Goal: Task Accomplishment & Management: Manage account settings

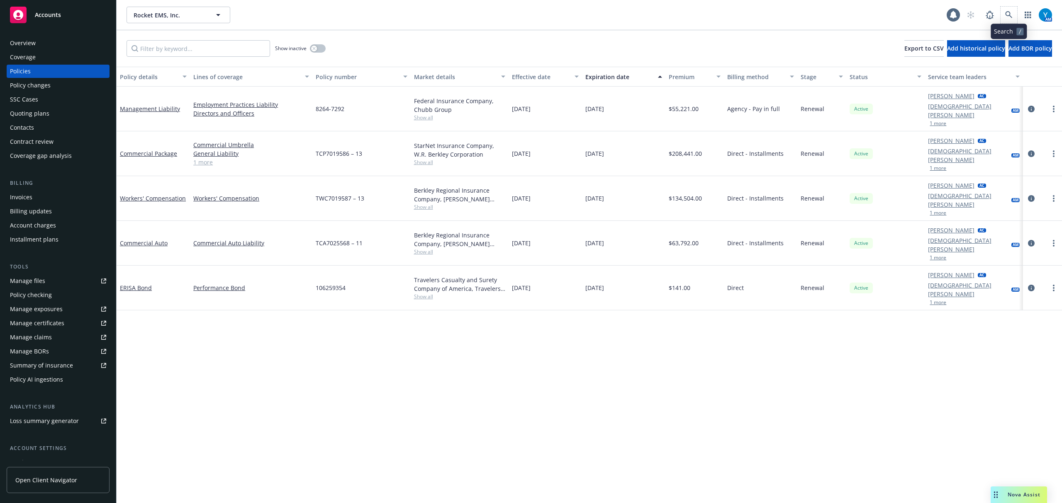
click at [1000, 11] on span at bounding box center [1008, 15] width 17 height 17
click at [1008, 14] on icon at bounding box center [1008, 14] width 7 height 7
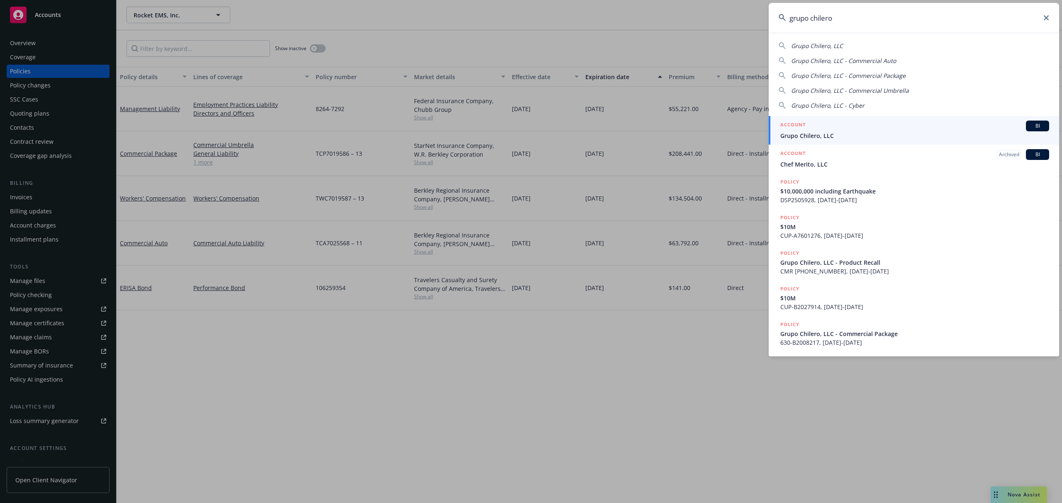
type input "grupo chilero"
click at [820, 134] on span "Grupo Chilero, LLC" at bounding box center [914, 135] width 269 height 9
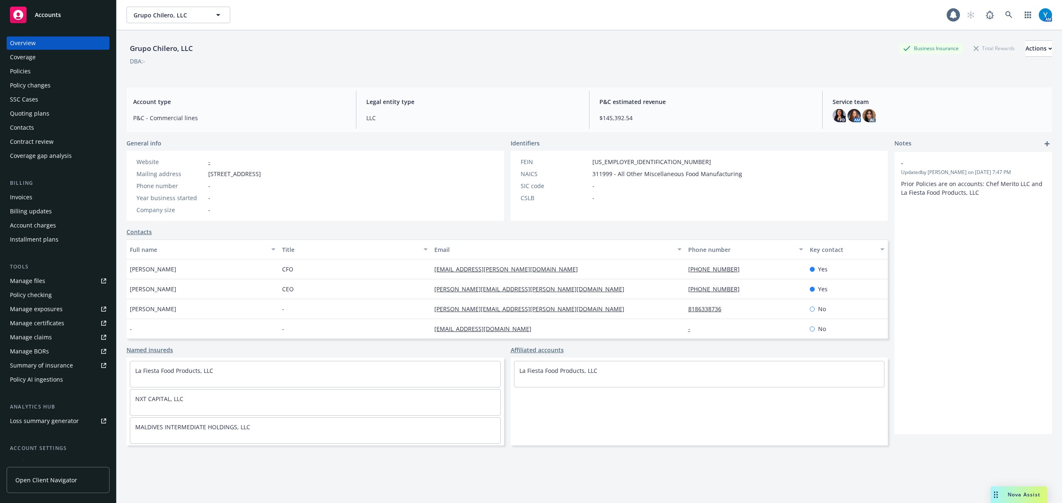
click at [39, 322] on div "Manage certificates" at bounding box center [37, 323] width 54 height 13
click at [45, 70] on div "Policies" at bounding box center [58, 71] width 96 height 13
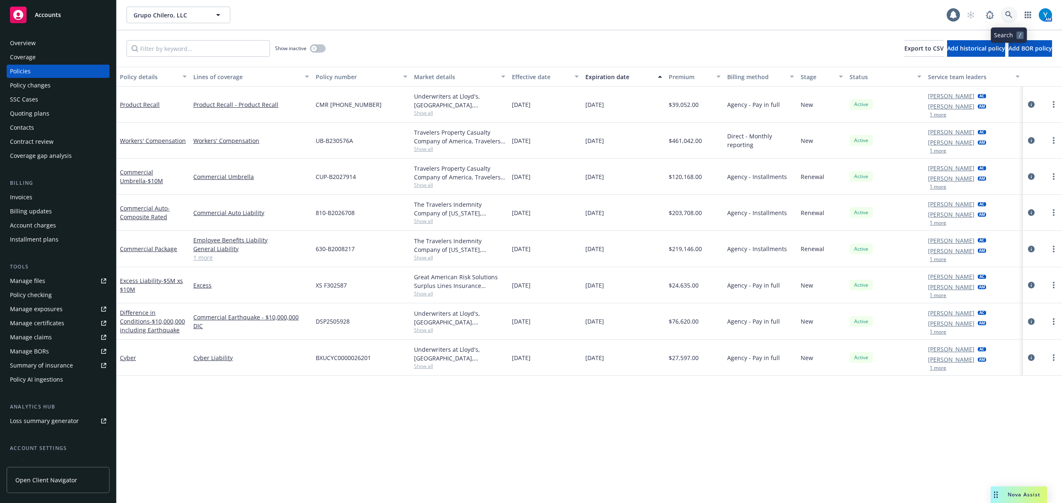
click at [1005, 17] on link at bounding box center [1008, 15] width 17 height 17
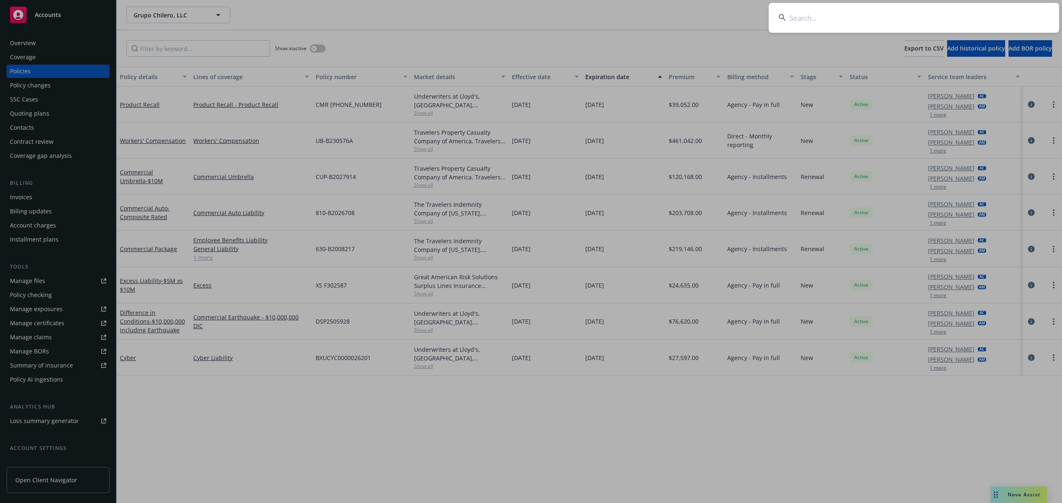
drag, startPoint x: 369, startPoint y: 46, endPoint x: 294, endPoint y: 50, distance: 74.3
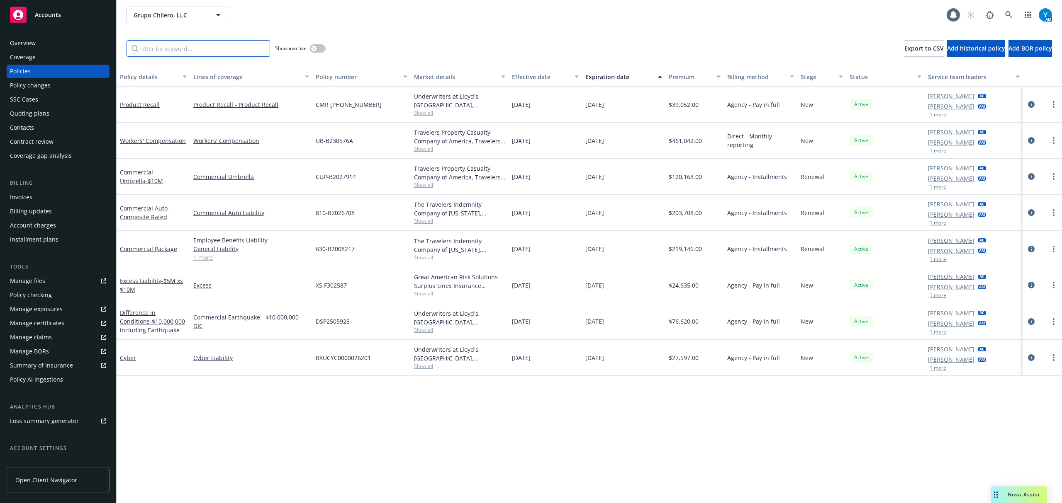
click at [216, 54] on input "Filter by keyword..." at bounding box center [198, 48] width 144 height 17
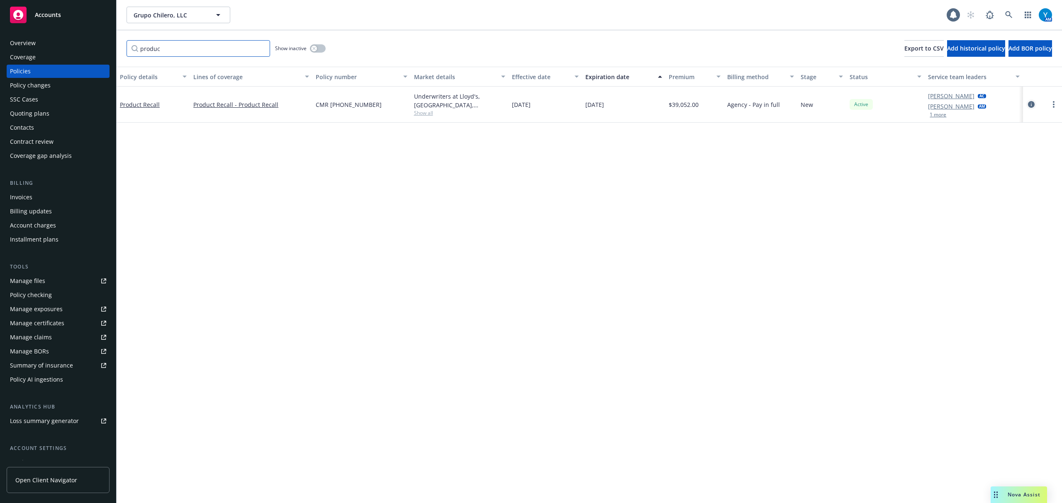
type input "produc"
click at [1028, 105] on icon "circleInformation" at bounding box center [1031, 104] width 7 height 7
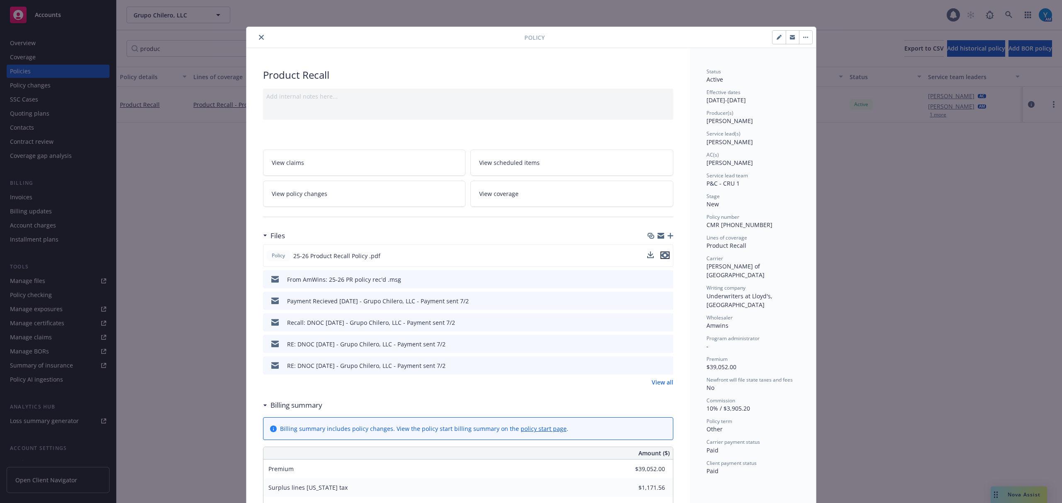
click at [664, 253] on icon "preview file" at bounding box center [664, 256] width 7 height 6
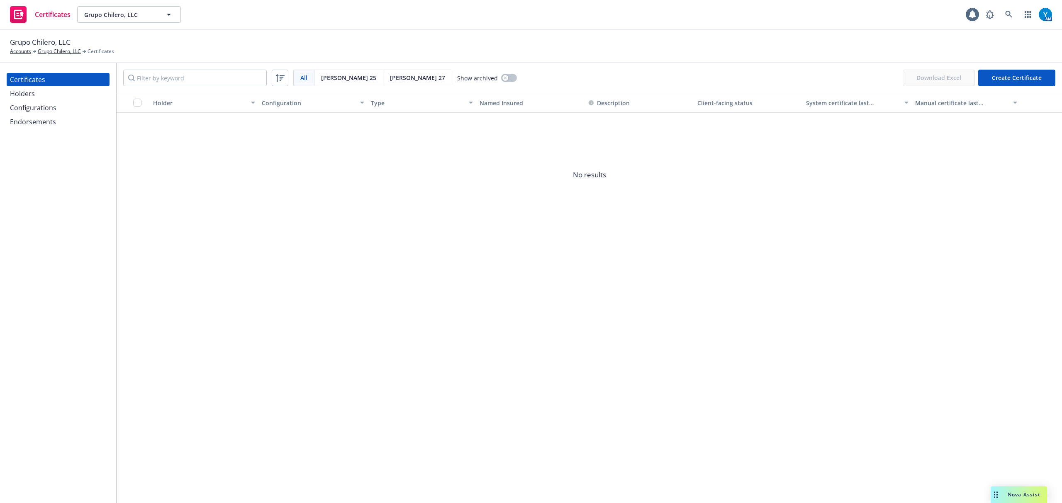
click at [13, 87] on div "Holders" at bounding box center [22, 93] width 25 height 13
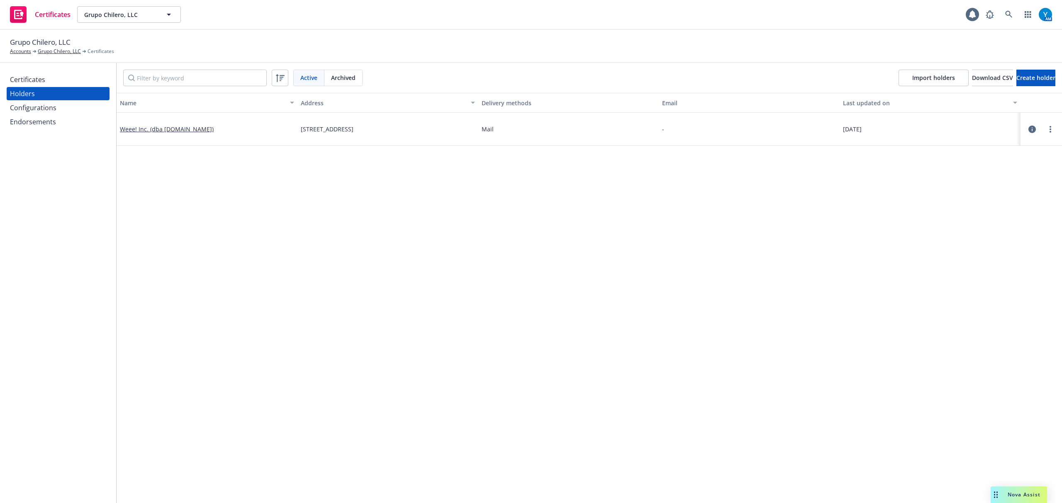
click at [25, 108] on div "Configurations" at bounding box center [33, 107] width 46 height 13
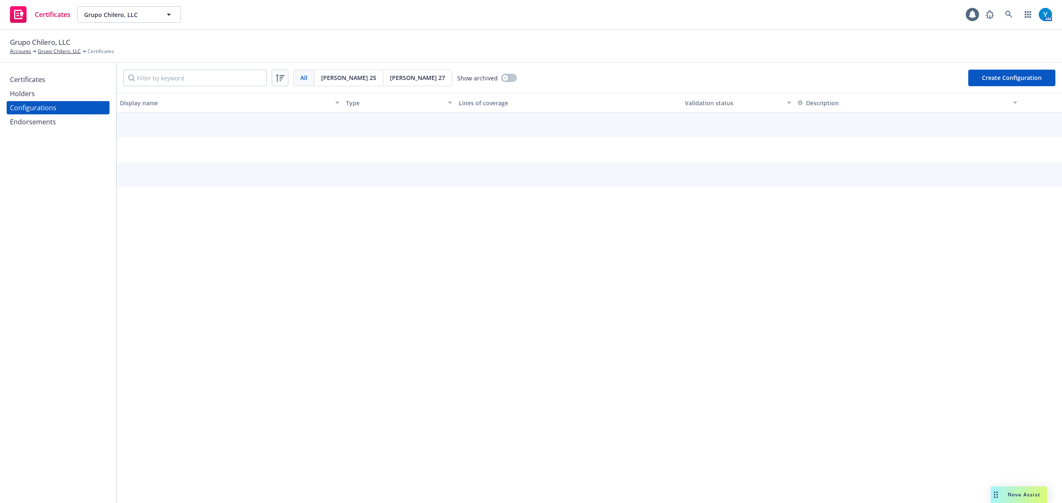
click at [27, 127] on div "Endorsements" at bounding box center [33, 121] width 46 height 13
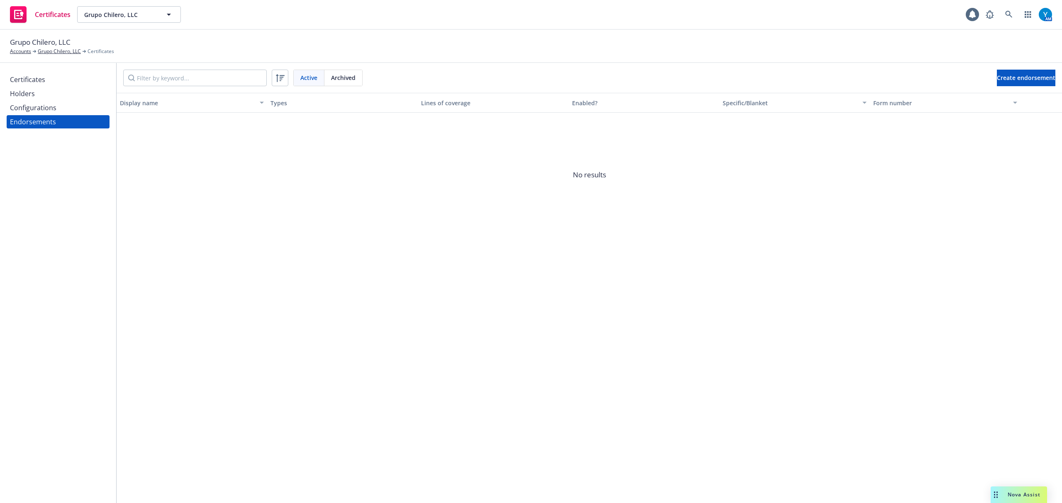
click at [27, 85] on div "Certificates" at bounding box center [27, 79] width 35 height 13
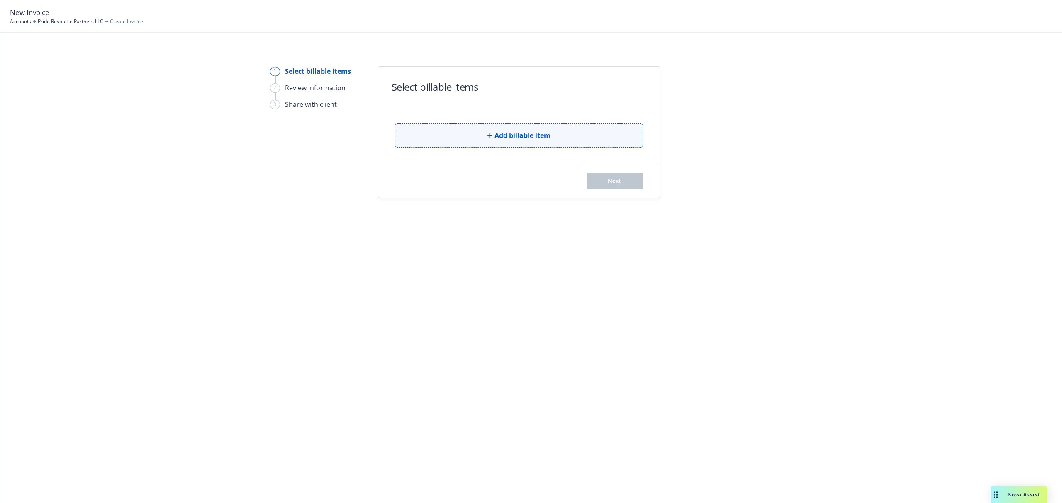
click at [489, 131] on button "Add billable item" at bounding box center [519, 136] width 248 height 24
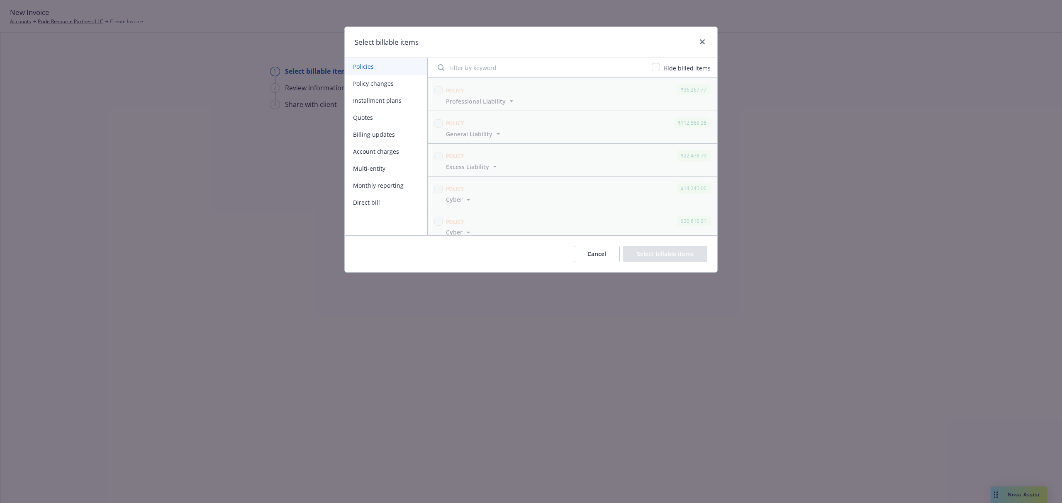
click at [371, 83] on button "Policy changes" at bounding box center [386, 83] width 83 height 17
click at [372, 203] on button "Direct bill" at bounding box center [386, 202] width 83 height 17
click at [588, 168] on span "Professional Liability - Excess Professional Liability" at bounding box center [523, 167] width 155 height 9
click at [466, 134] on icon "button" at bounding box center [468, 134] width 8 height 8
click at [509, 101] on icon "button" at bounding box center [510, 101] width 3 height 2
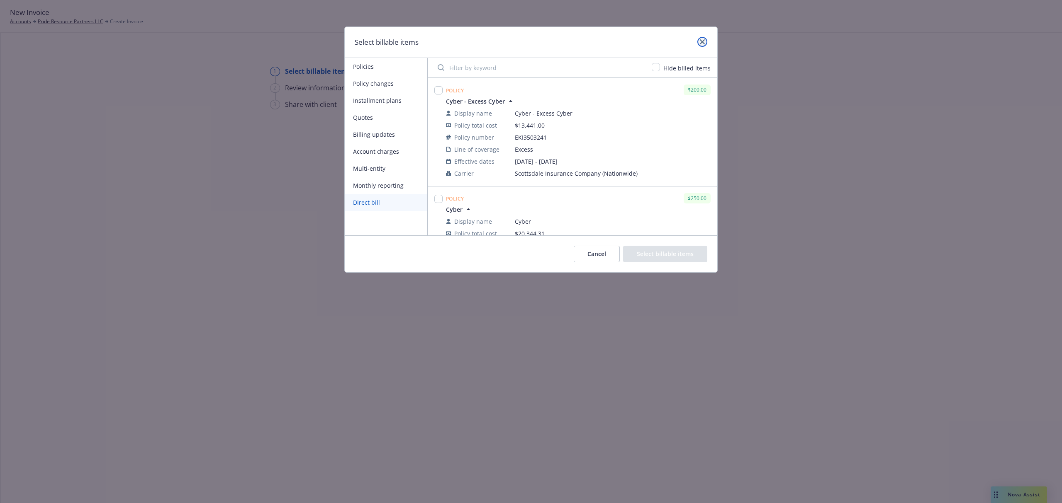
click at [705, 39] on link "close" at bounding box center [702, 42] width 10 height 10
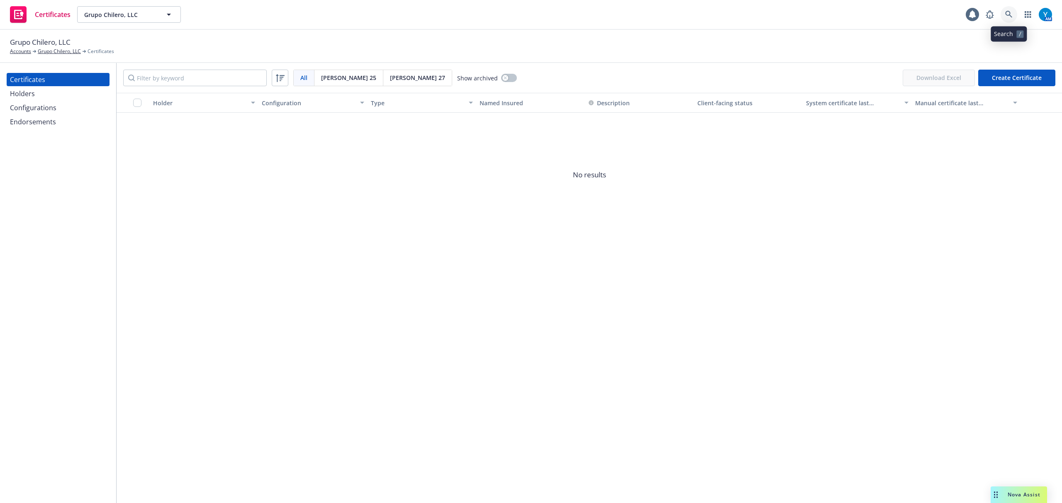
click at [1011, 16] on icon at bounding box center [1008, 14] width 7 height 7
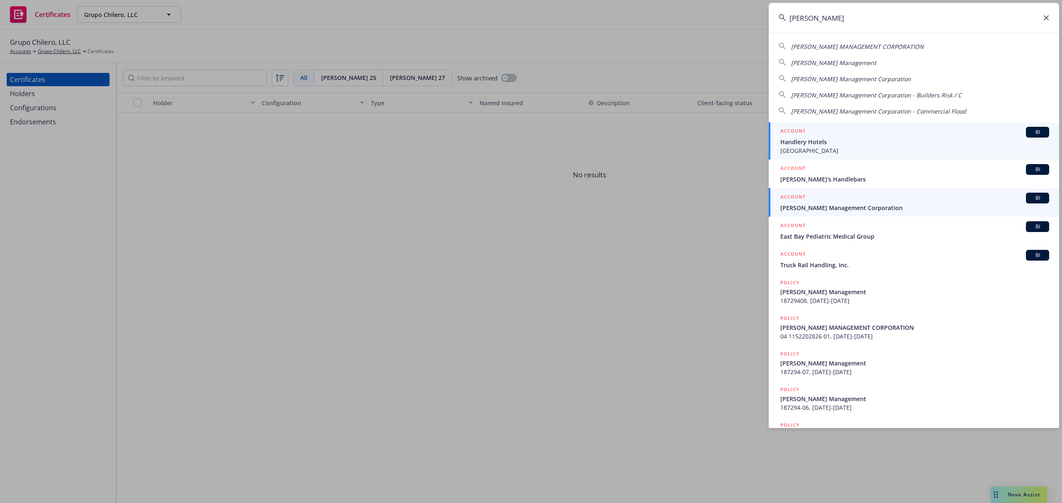
type input "handley"
click at [826, 204] on span "[PERSON_NAME] Management Corporation" at bounding box center [914, 208] width 269 height 9
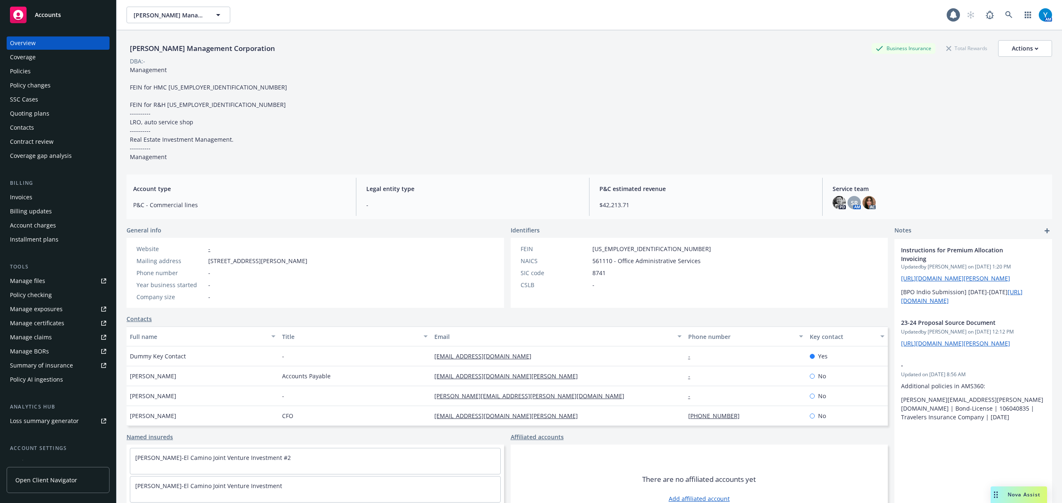
click at [54, 68] on div "Policies" at bounding box center [58, 71] width 96 height 13
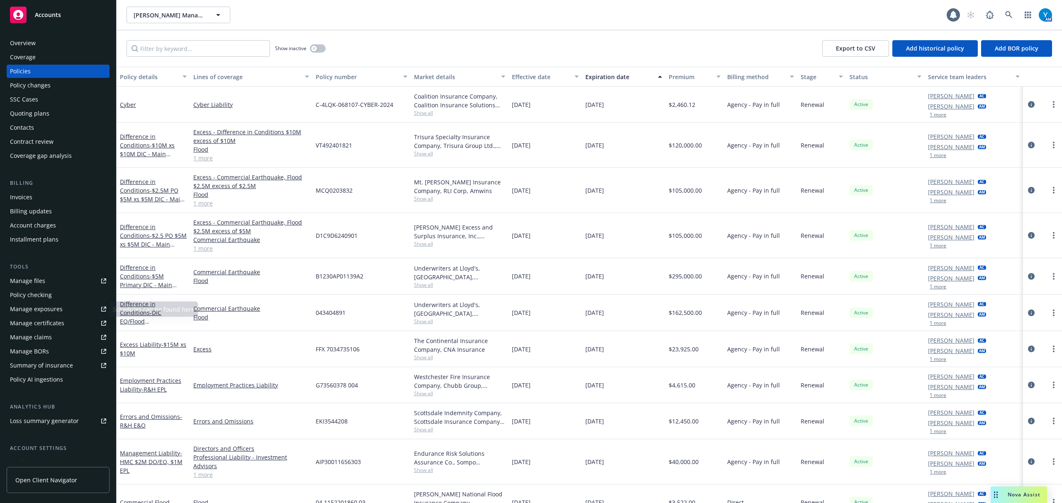
click at [28, 282] on div "Manage files" at bounding box center [27, 281] width 35 height 13
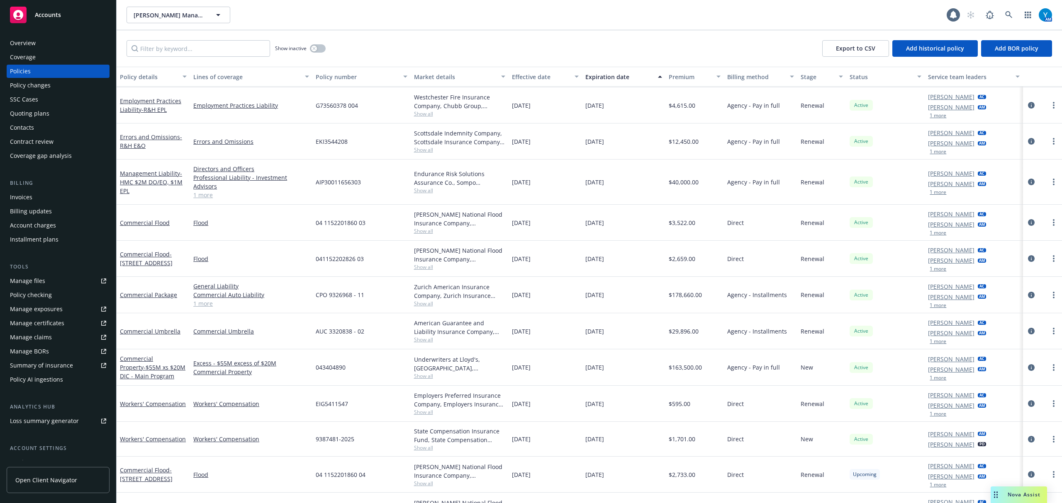
scroll to position [263, 0]
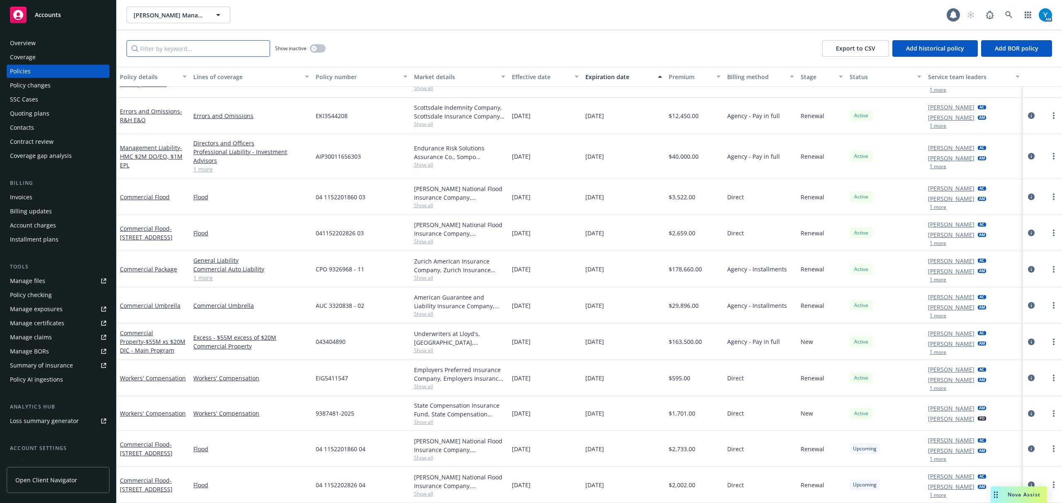
click at [190, 45] on input "Filter by keyword..." at bounding box center [198, 48] width 144 height 17
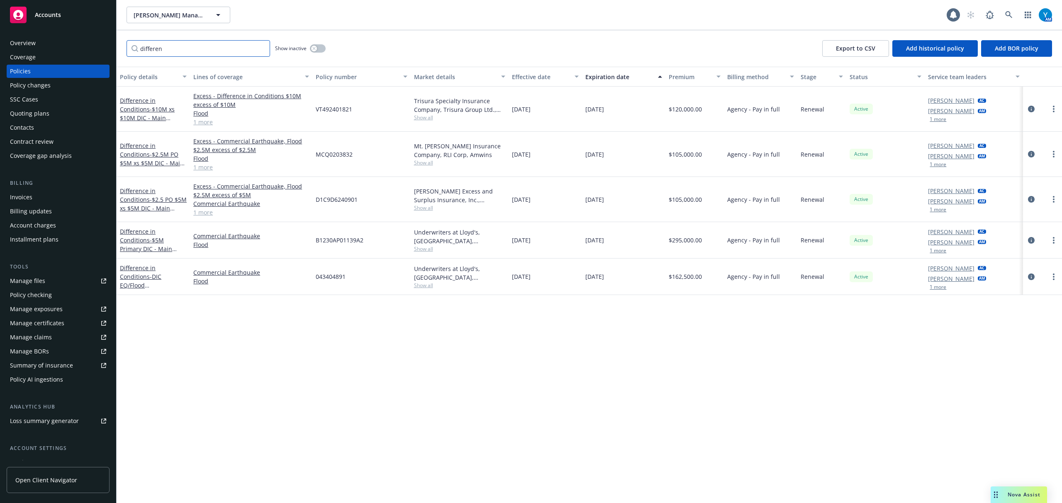
scroll to position [0, 0]
type input "difference"
click at [33, 283] on div "Manage files" at bounding box center [27, 281] width 35 height 13
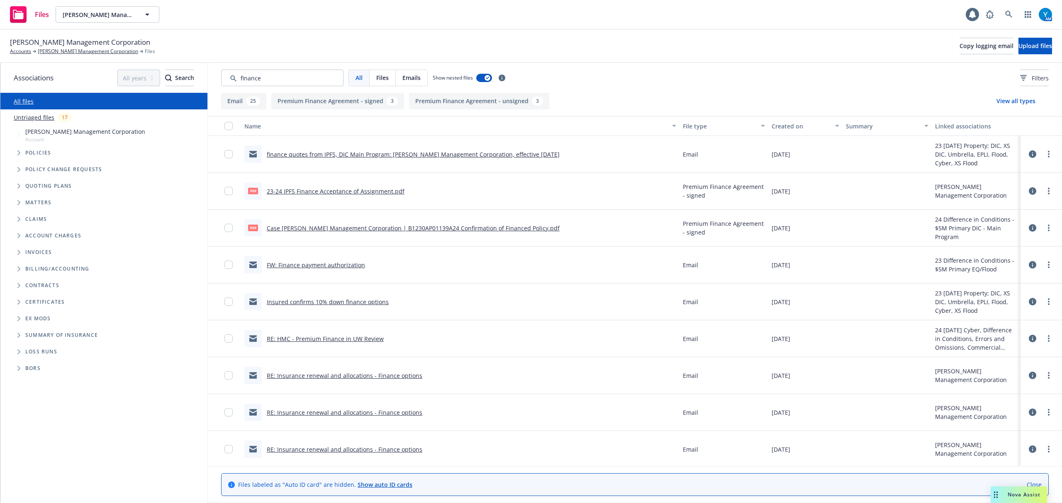
type input "finance"
click at [786, 124] on div "Created on" at bounding box center [800, 126] width 58 height 9
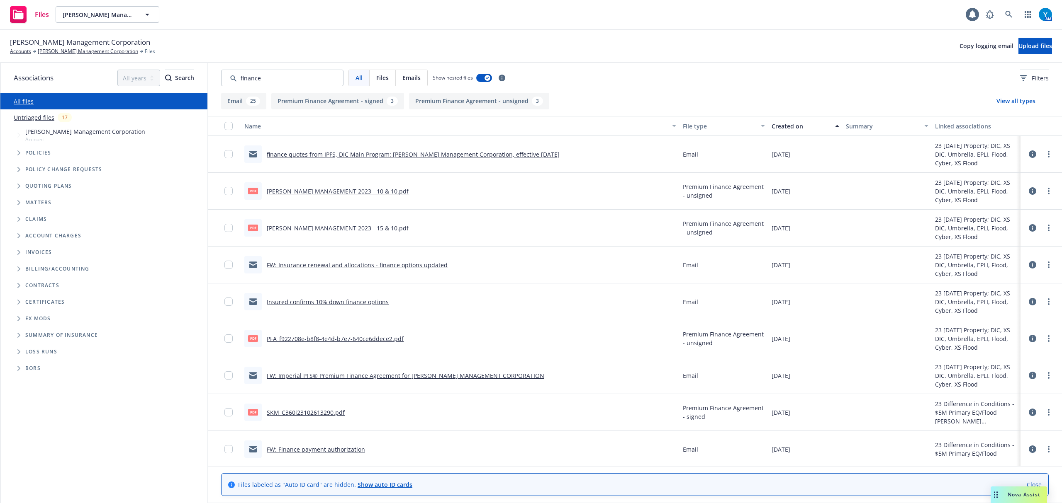
click at [787, 125] on div "Created on" at bounding box center [800, 126] width 58 height 9
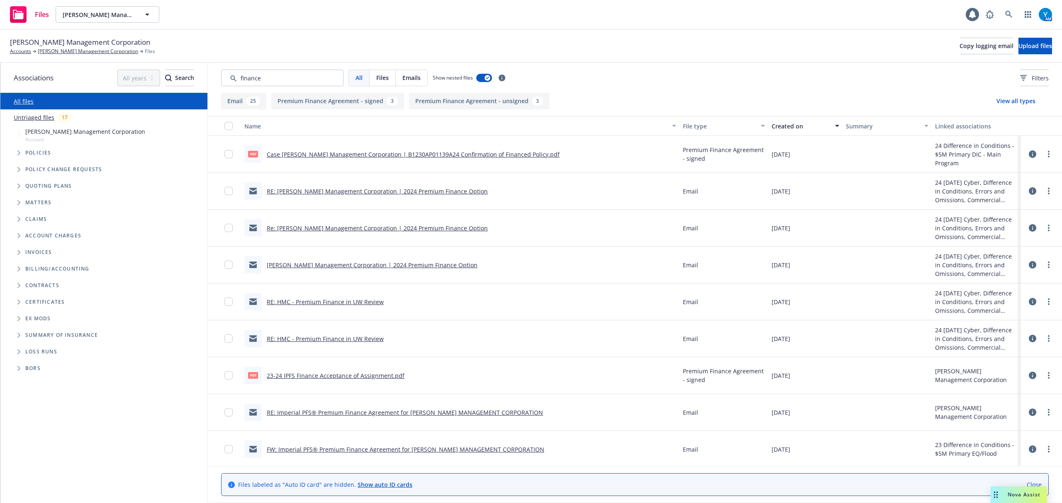
click at [426, 190] on link "RE: [PERSON_NAME] Management Corporation | 2024 Premium Finance Option" at bounding box center [377, 191] width 221 height 8
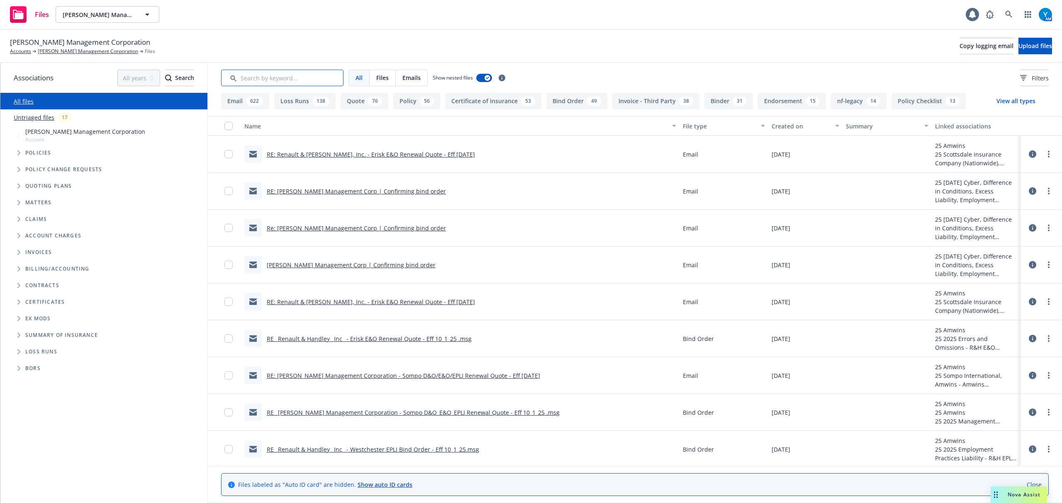
click at [294, 82] on input "Search by keyword..." at bounding box center [282, 78] width 122 height 17
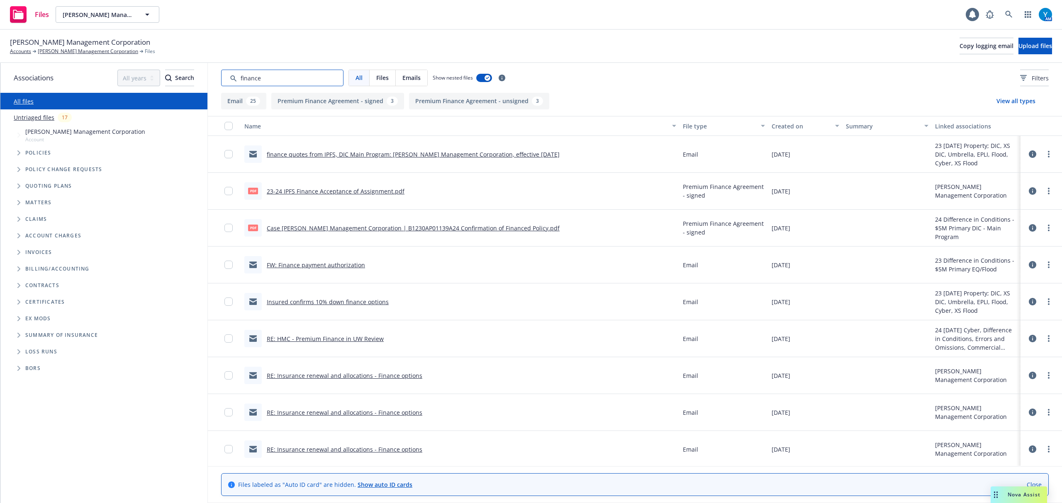
type input "finance"
click at [782, 132] on button "Created on" at bounding box center [805, 126] width 74 height 20
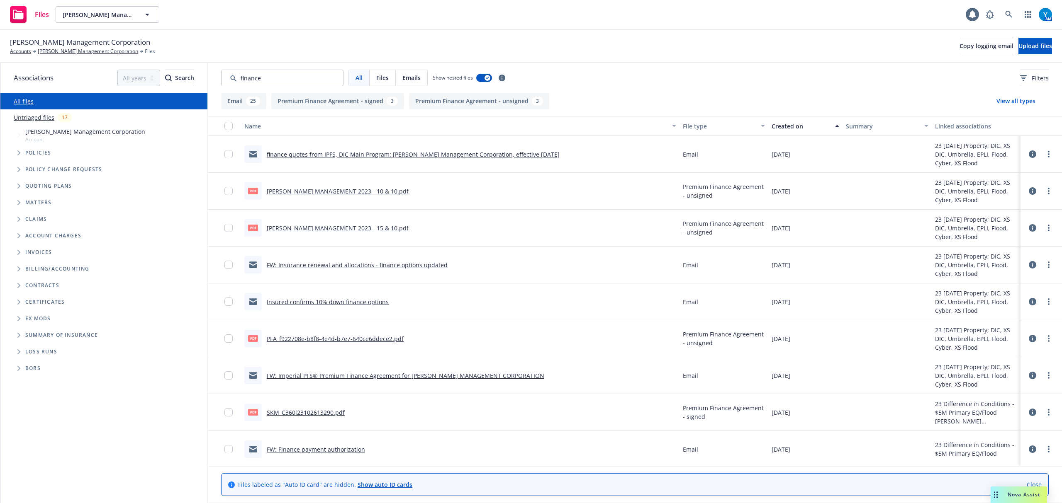
click at [304, 412] on link "SKM_C360i23102613290.pdf" at bounding box center [306, 413] width 78 height 8
click at [792, 125] on div "Created on" at bounding box center [800, 126] width 58 height 9
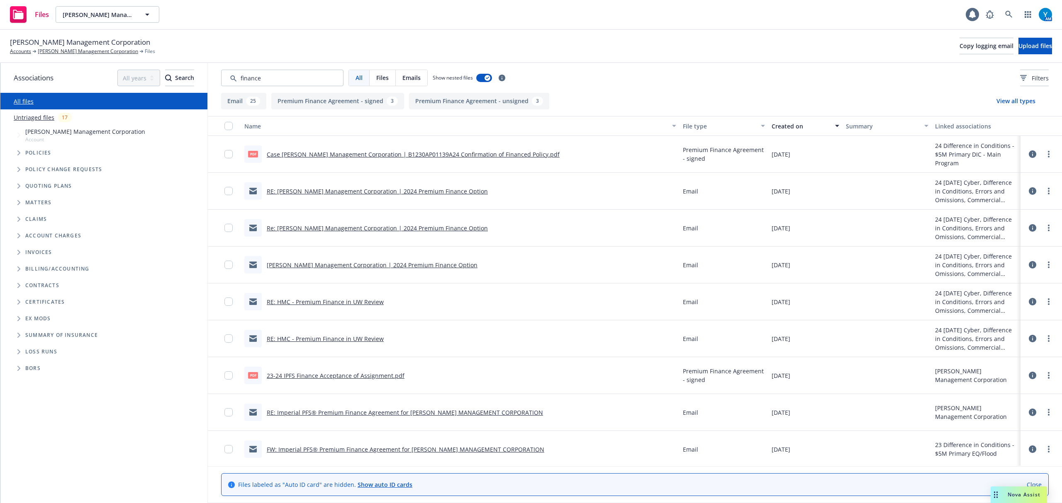
click at [375, 376] on link "23-24 IPFS Finance Acceptance of Assignment.pdf" at bounding box center [336, 376] width 138 height 8
click at [496, 153] on link "Case [PERSON_NAME] Management Corporation | B1230AP01139A24 Confirmation of Fin…" at bounding box center [413, 155] width 293 height 8
